Goal: Obtain resource: Download file/media

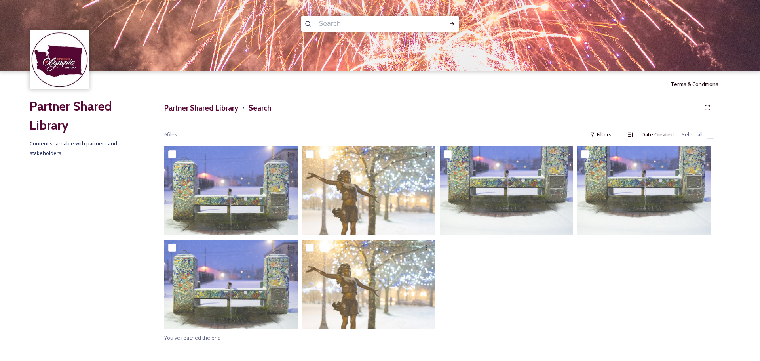
click at [202, 102] on h3 "Partner Shared Library" at bounding box center [201, 107] width 74 height 11
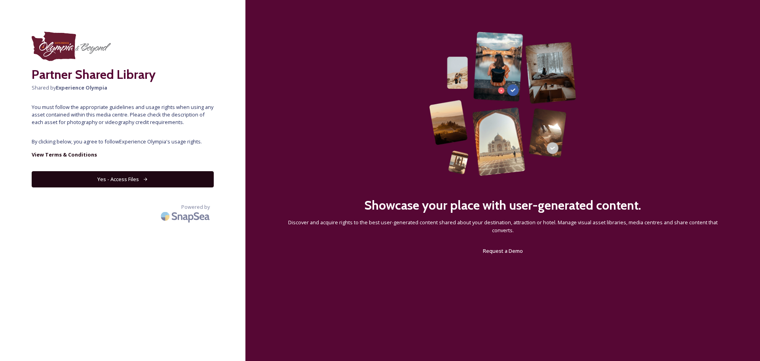
click at [164, 173] on button "Yes - Access Files" at bounding box center [123, 179] width 182 height 16
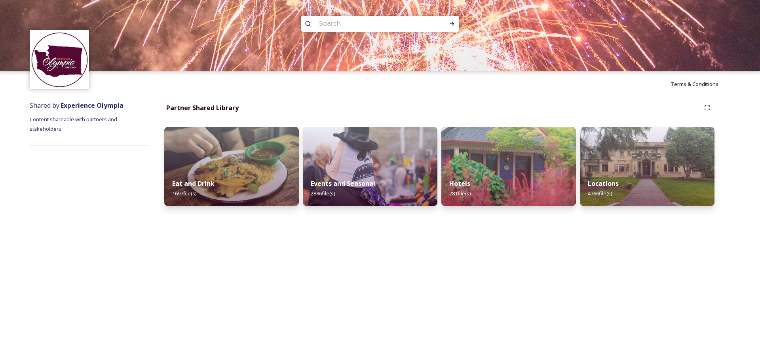
click at [338, 22] on input at bounding box center [369, 23] width 108 height 17
type input "vegetation"
click at [454, 21] on icon at bounding box center [452, 24] width 6 height 6
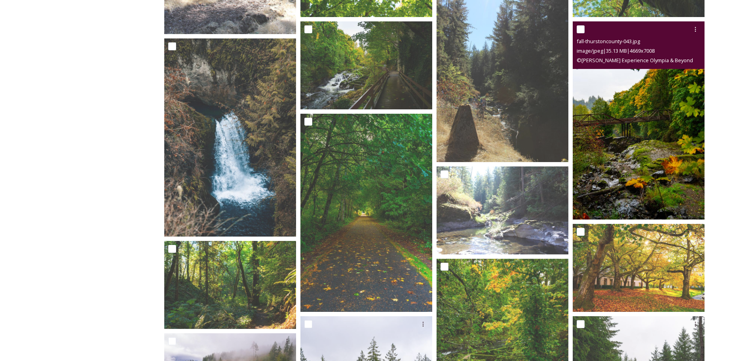
scroll to position [1935, 0]
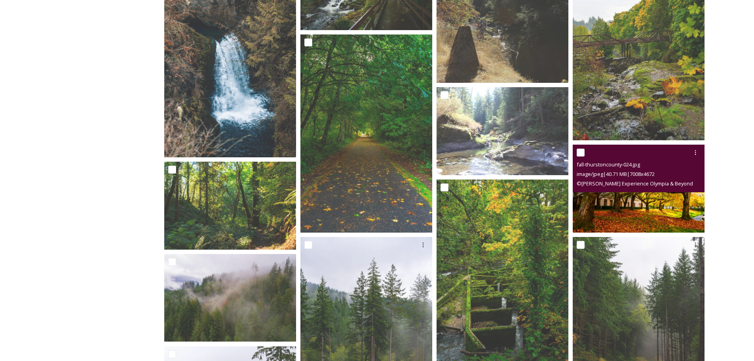
click at [672, 206] on img at bounding box center [639, 189] width 132 height 88
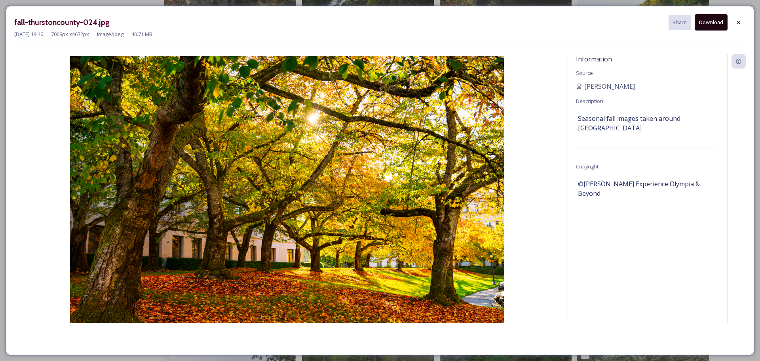
click at [718, 21] on button "Download" at bounding box center [711, 22] width 33 height 16
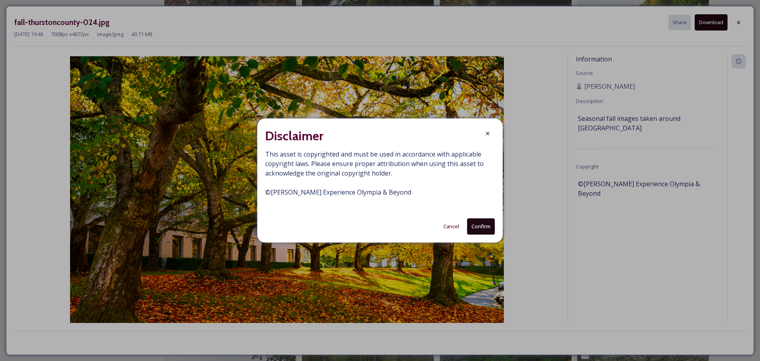
click at [473, 228] on button "Confirm" at bounding box center [481, 226] width 28 height 16
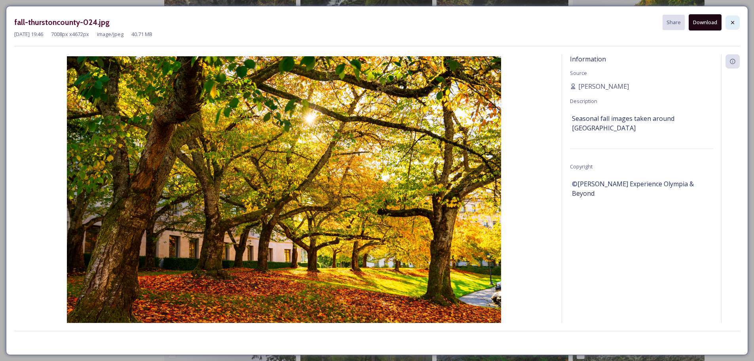
click at [734, 21] on icon at bounding box center [733, 22] width 6 height 6
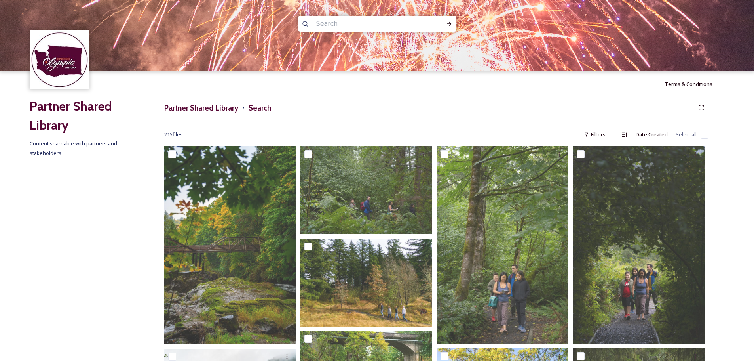
click at [187, 105] on h3 "Partner Shared Library" at bounding box center [201, 107] width 74 height 11
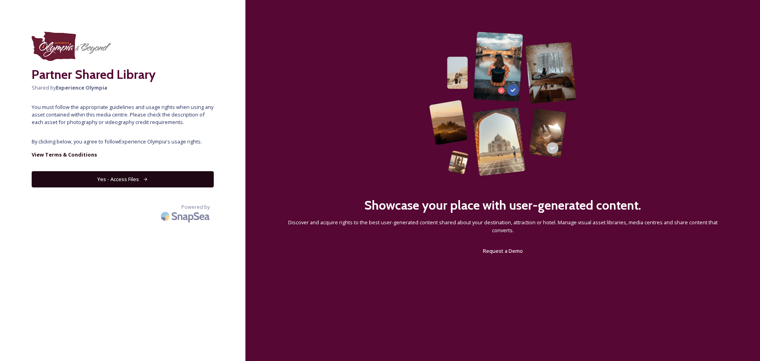
click at [122, 177] on button "Yes - Access Files" at bounding box center [123, 179] width 182 height 16
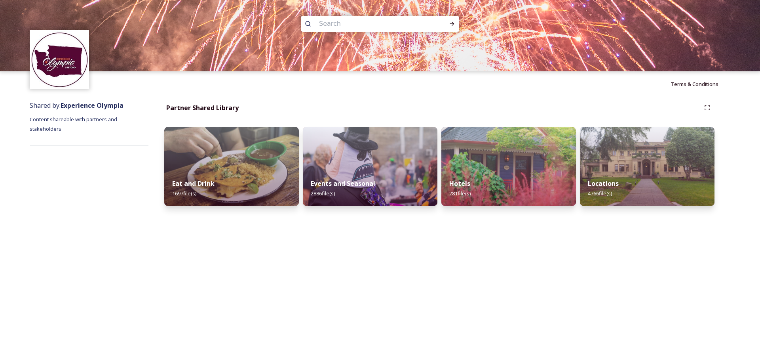
click at [378, 19] on input at bounding box center [369, 23] width 108 height 17
type input "shoreline"
click at [452, 23] on icon at bounding box center [452, 24] width 6 height 6
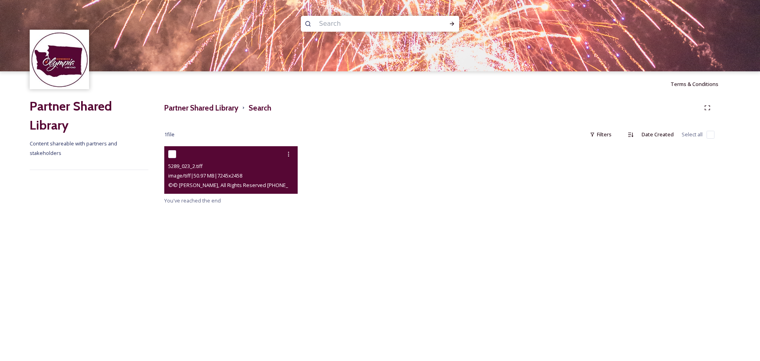
click at [254, 160] on div at bounding box center [231, 154] width 127 height 14
click at [268, 171] on div "image/tiff | 50.97 MB | 7245 x 2458" at bounding box center [231, 176] width 127 height 10
click at [224, 180] on div "image/tiff | 50.97 MB | 7245 x 2458" at bounding box center [231, 176] width 127 height 10
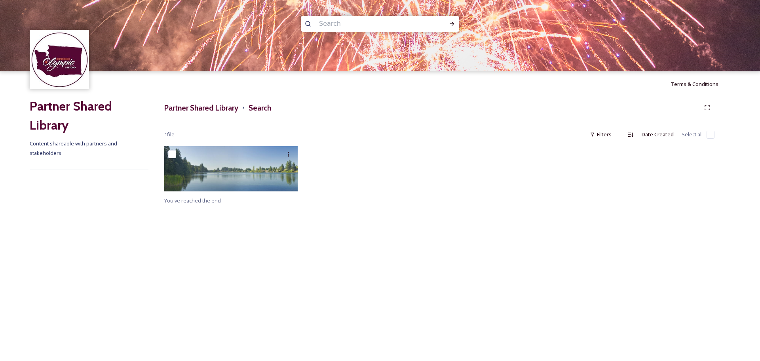
click at [281, 148] on div at bounding box center [288, 154] width 14 height 14
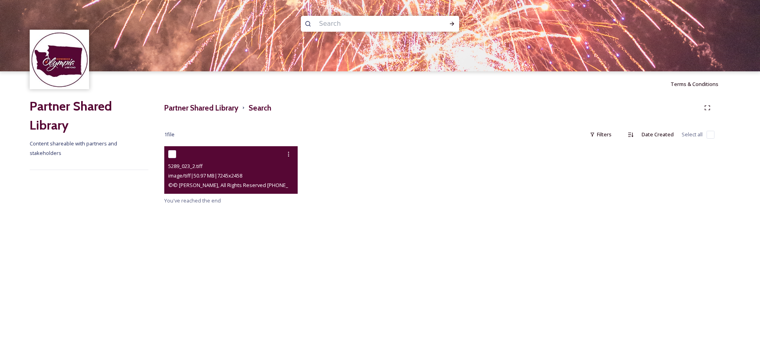
click at [264, 152] on div at bounding box center [231, 154] width 127 height 14
click at [219, 156] on div at bounding box center [231, 154] width 127 height 14
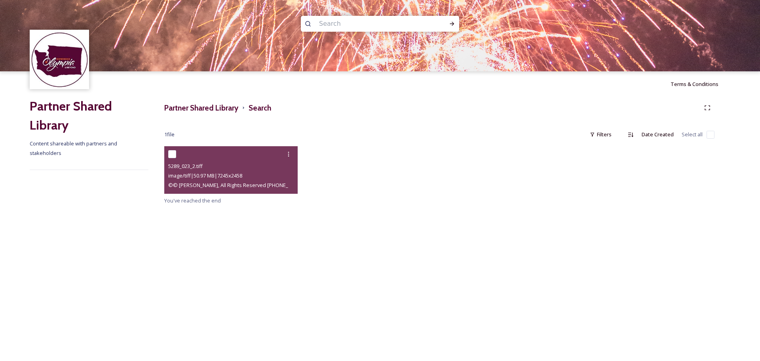
click at [340, 196] on div "5289_023_2.tiff image/tiff | 50.97 MB | 7245 x 2458 © © [PERSON_NAME], All Righ…" at bounding box center [439, 175] width 550 height 59
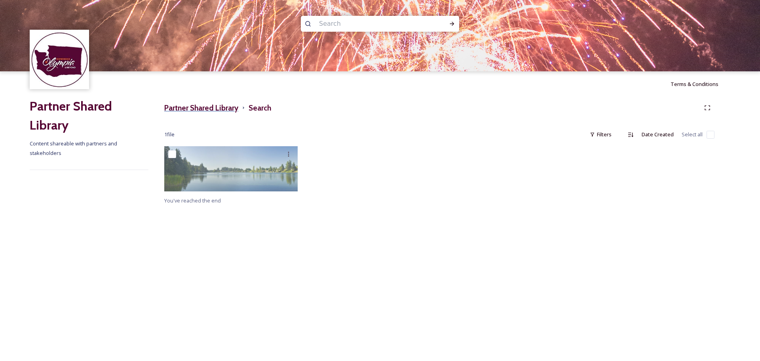
click at [218, 110] on h3 "Partner Shared Library" at bounding box center [201, 107] width 74 height 11
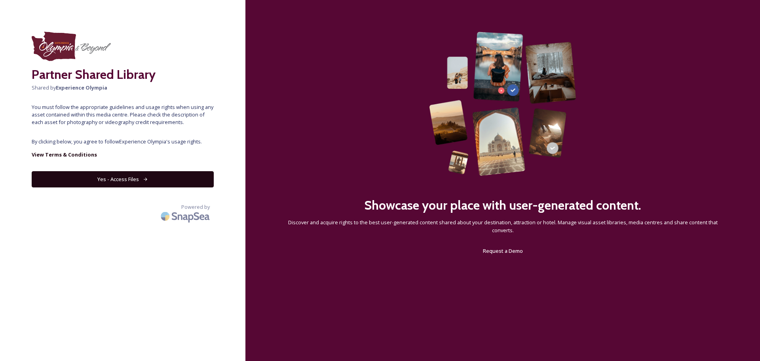
drag, startPoint x: 154, startPoint y: 170, endPoint x: 146, endPoint y: 173, distance: 8.0
click at [148, 172] on div "Partner Shared Library Shared by Experience Olympia You must follow the appropr…" at bounding box center [122, 180] width 245 height 297
click at [146, 173] on button "Yes - Access Files" at bounding box center [123, 179] width 182 height 16
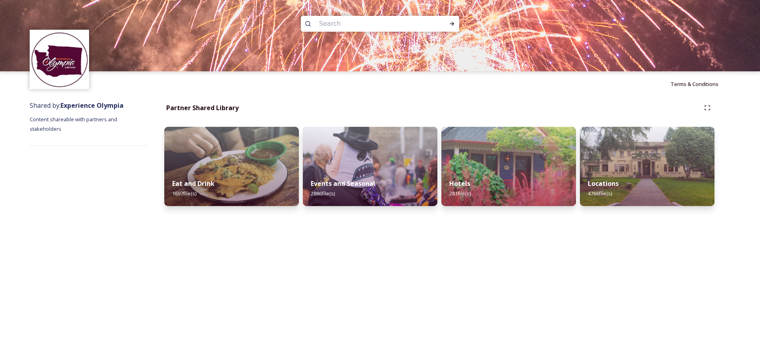
click at [351, 24] on input at bounding box center [369, 23] width 108 height 17
type input "puget so und"
drag, startPoint x: 340, startPoint y: 24, endPoint x: 346, endPoint y: 23, distance: 5.6
click at [340, 24] on span "puget so und" at bounding box center [335, 23] width 40 height 11
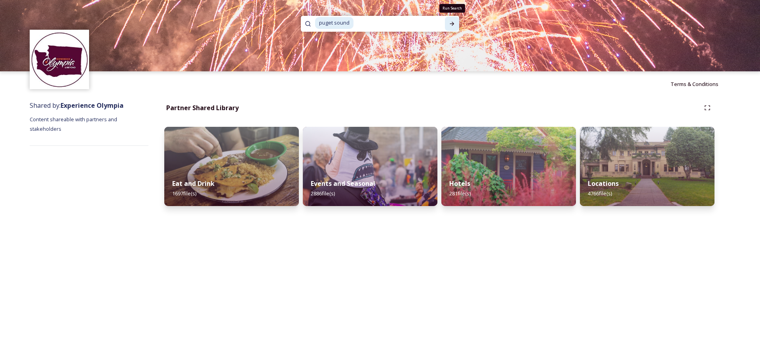
click at [451, 24] on icon at bounding box center [452, 24] width 6 height 6
